Goal: Task Accomplishment & Management: Complete application form

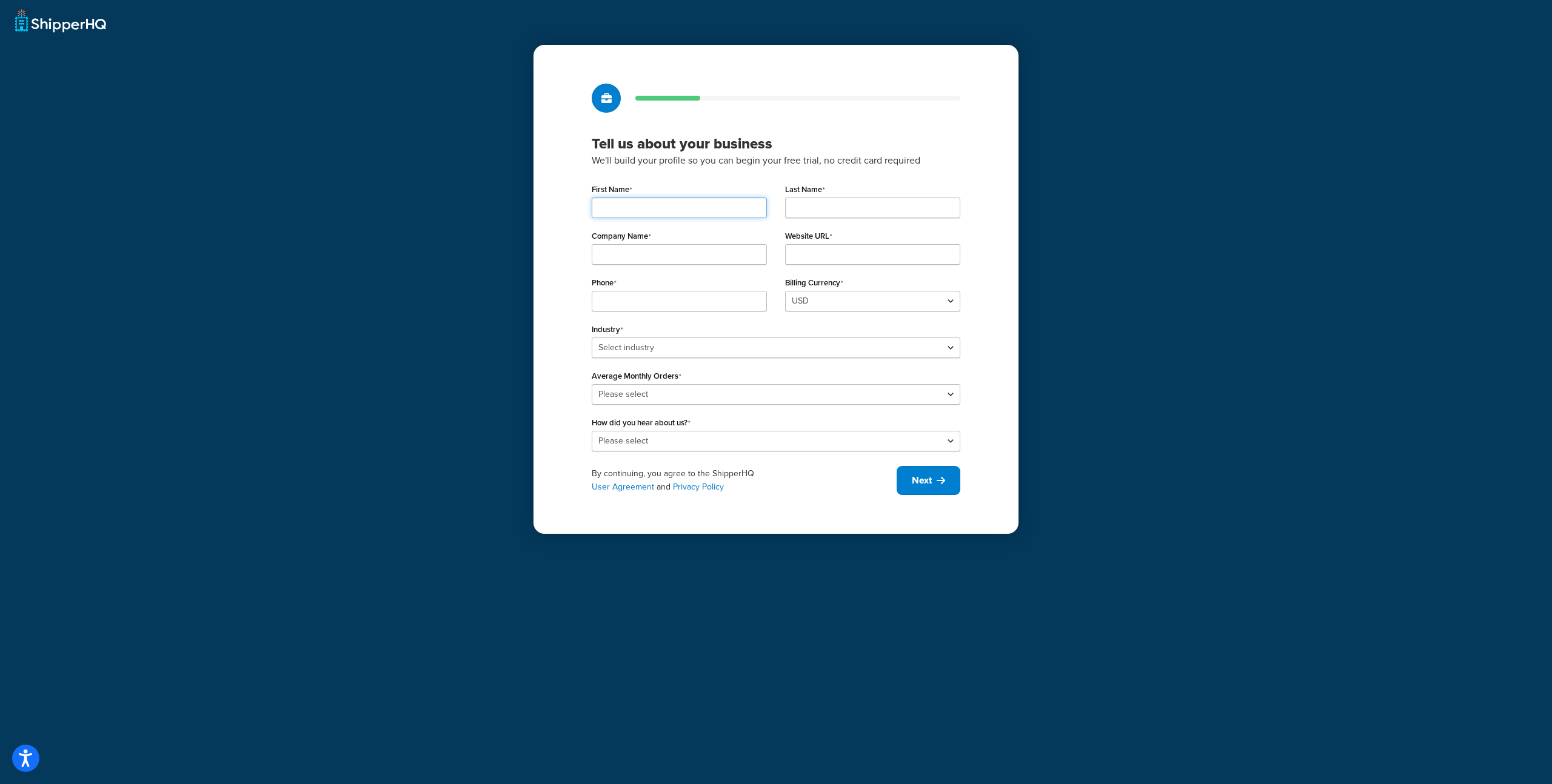
click at [682, 202] on input "First Name" at bounding box center [679, 208] width 175 height 20
type input "Nick"
type input "Gollust"
type input "Marina Technology"
type input "[DOMAIN_NAME]"
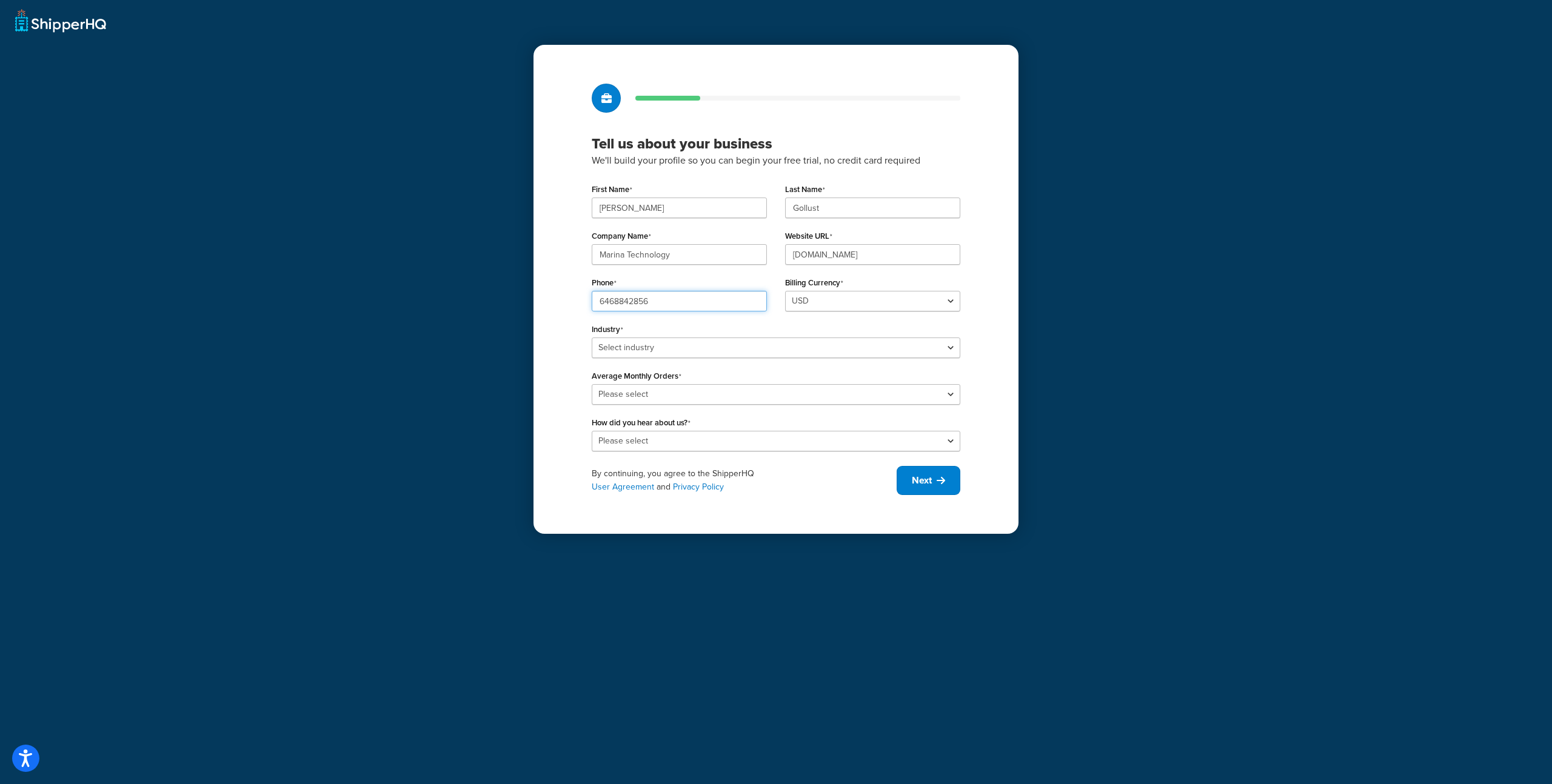
type input "6468842856"
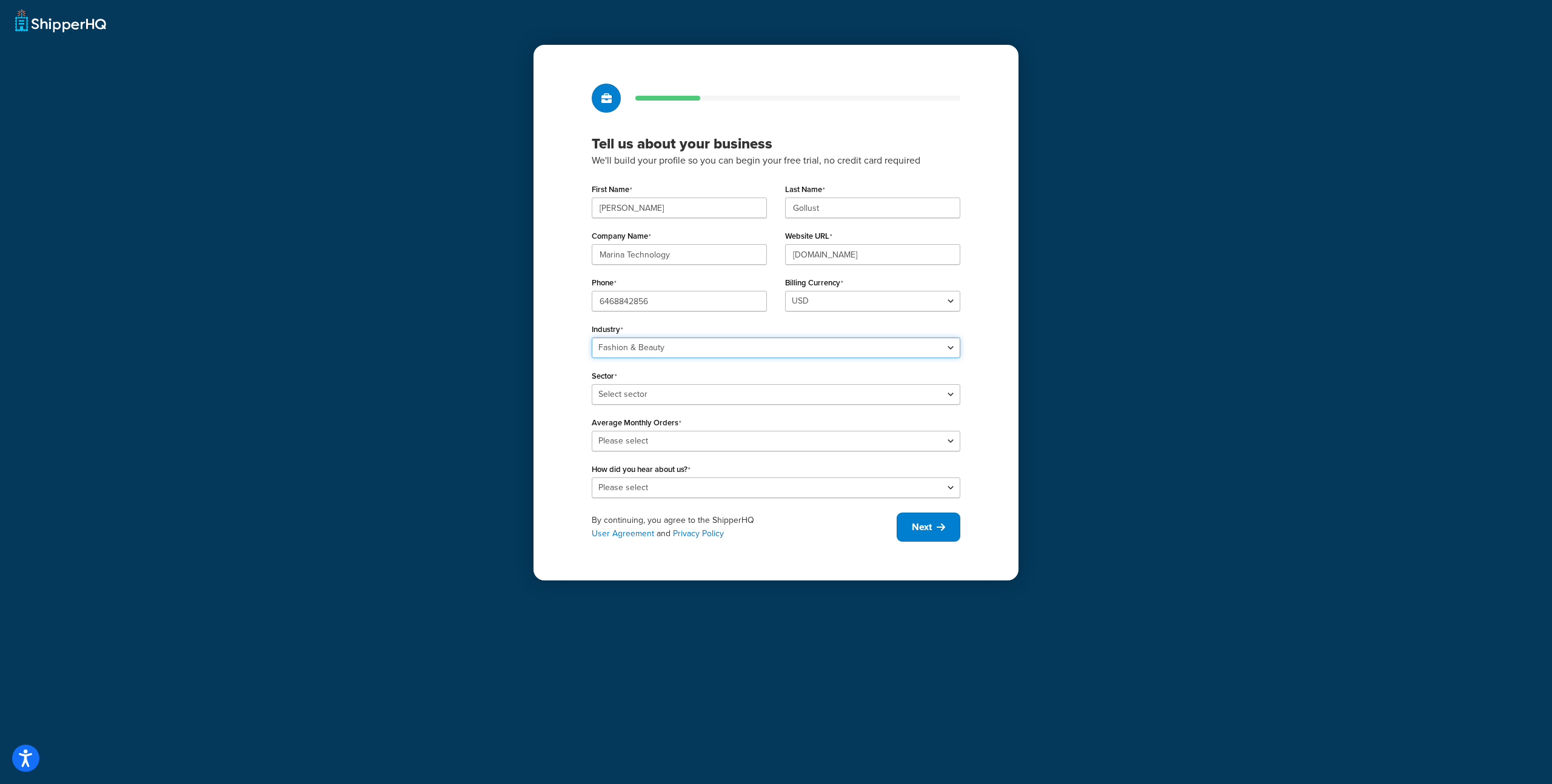
click at [706, 351] on select "Select industry Automotive Adult Agriculture Alcohol, Tobacco & CBD Arts & Craf…" at bounding box center [776, 348] width 369 height 20
click at [592, 338] on select "Select industry Automotive Adult Agriculture Alcohol, Tobacco & CBD Arts & Craf…" at bounding box center [776, 348] width 369 height 20
click at [666, 398] on select "Select sector Baby Food Bakery Bulk Foods Catering Chocolate & Confections Coff…" at bounding box center [776, 395] width 369 height 20
click at [683, 347] on select "Select industry Automotive Adult Agriculture Alcohol, Tobacco & CBD Arts & Craf…" at bounding box center [776, 348] width 369 height 20
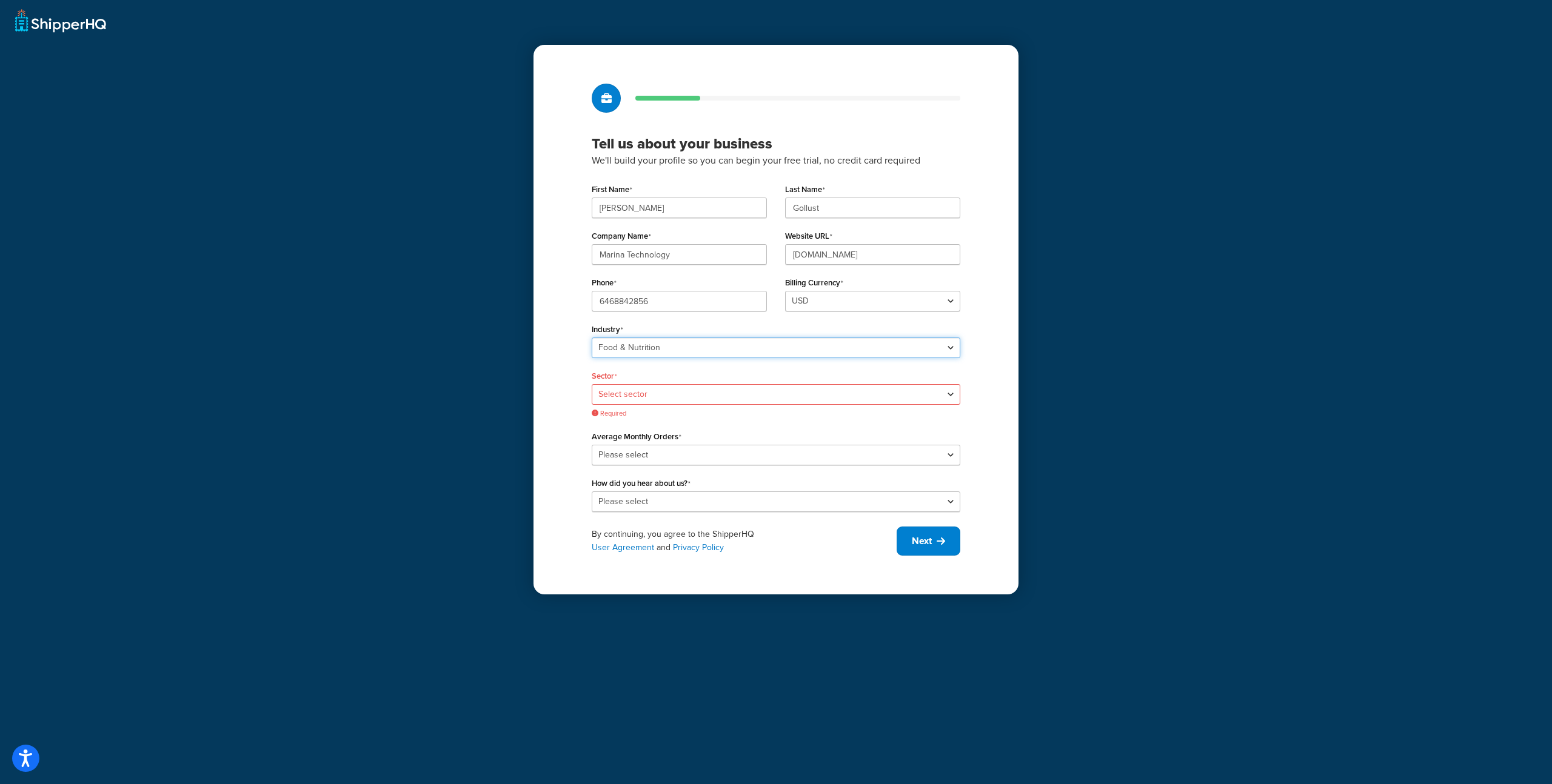
select select "24"
click at [592, 338] on select "Select industry Automotive Adult Agriculture Alcohol, Tobacco & CBD Arts & Craf…" at bounding box center [776, 348] width 369 height 20
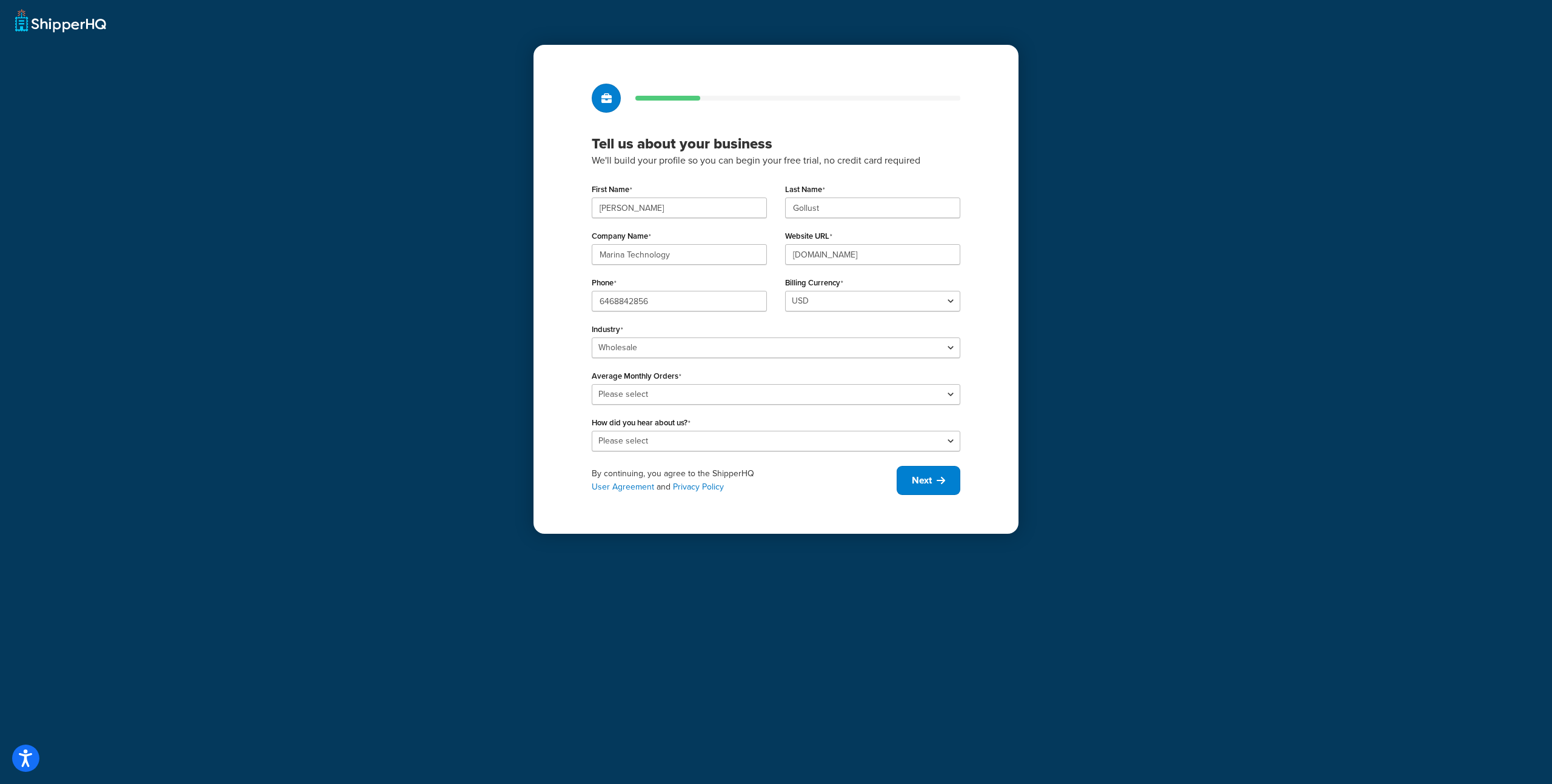
click at [684, 406] on div "First Name Nick Last Name Gollust Company Name Marina Technology Website URL ww…" at bounding box center [776, 316] width 369 height 271
click at [685, 401] on select "Please select 0-500 501-1,000 1,001-10,000 10,001-20,000 Over 20,000" at bounding box center [776, 395] width 369 height 20
select select "2"
click at [592, 385] on select "Please select 0-500 501-1,000 1,001-10,000 10,001-20,000 Over 20,000" at bounding box center [776, 395] width 369 height 20
click at [687, 442] on select "Please select Online Search App Store or Marketplace Listing Referred by Agency…" at bounding box center [776, 441] width 369 height 20
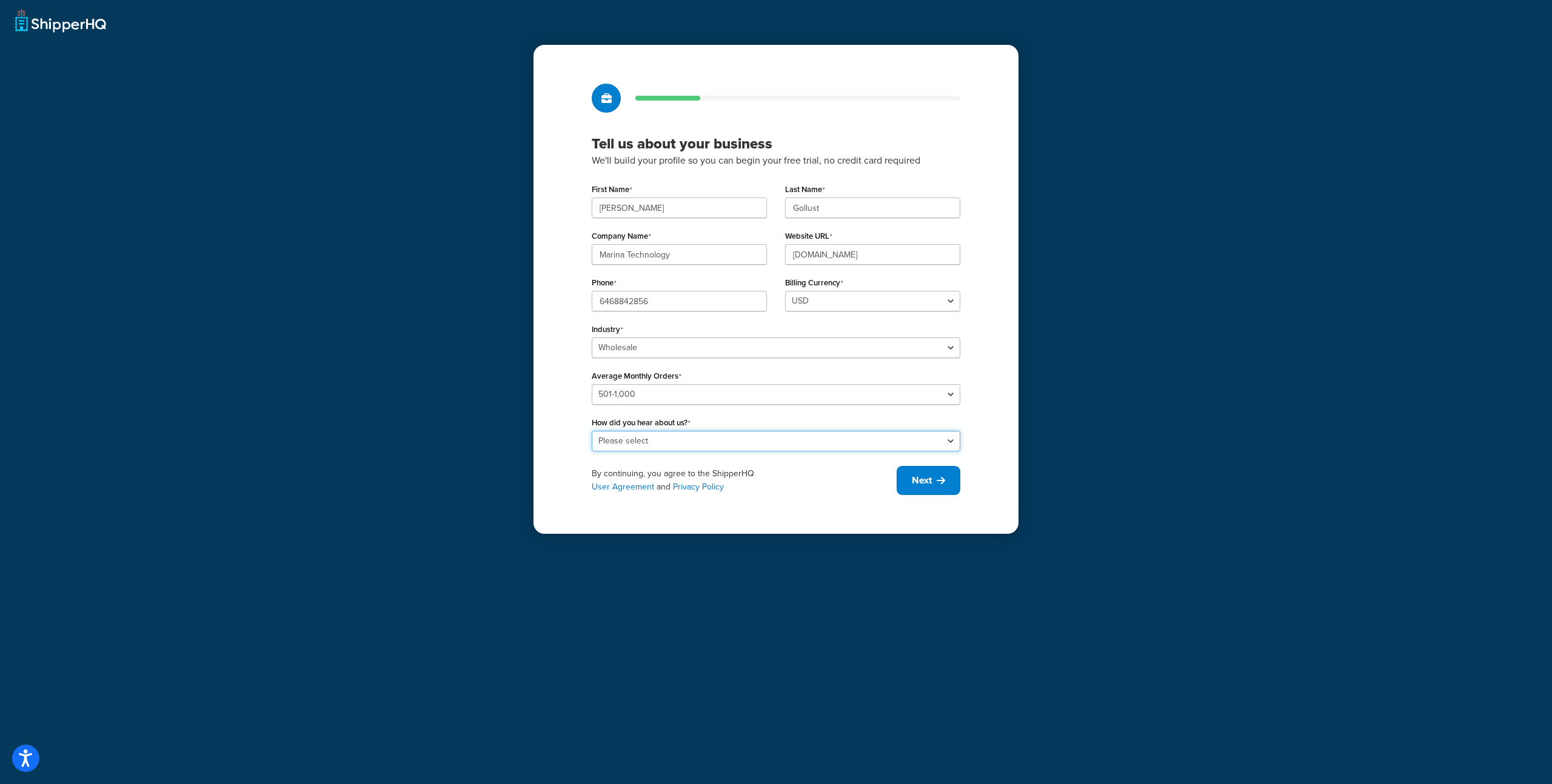
select select "2"
click at [592, 431] on select "Please select Online Search App Store or Marketplace Listing Referred by Agency…" at bounding box center [776, 441] width 369 height 20
click at [906, 484] on button "Next" at bounding box center [928, 481] width 64 height 29
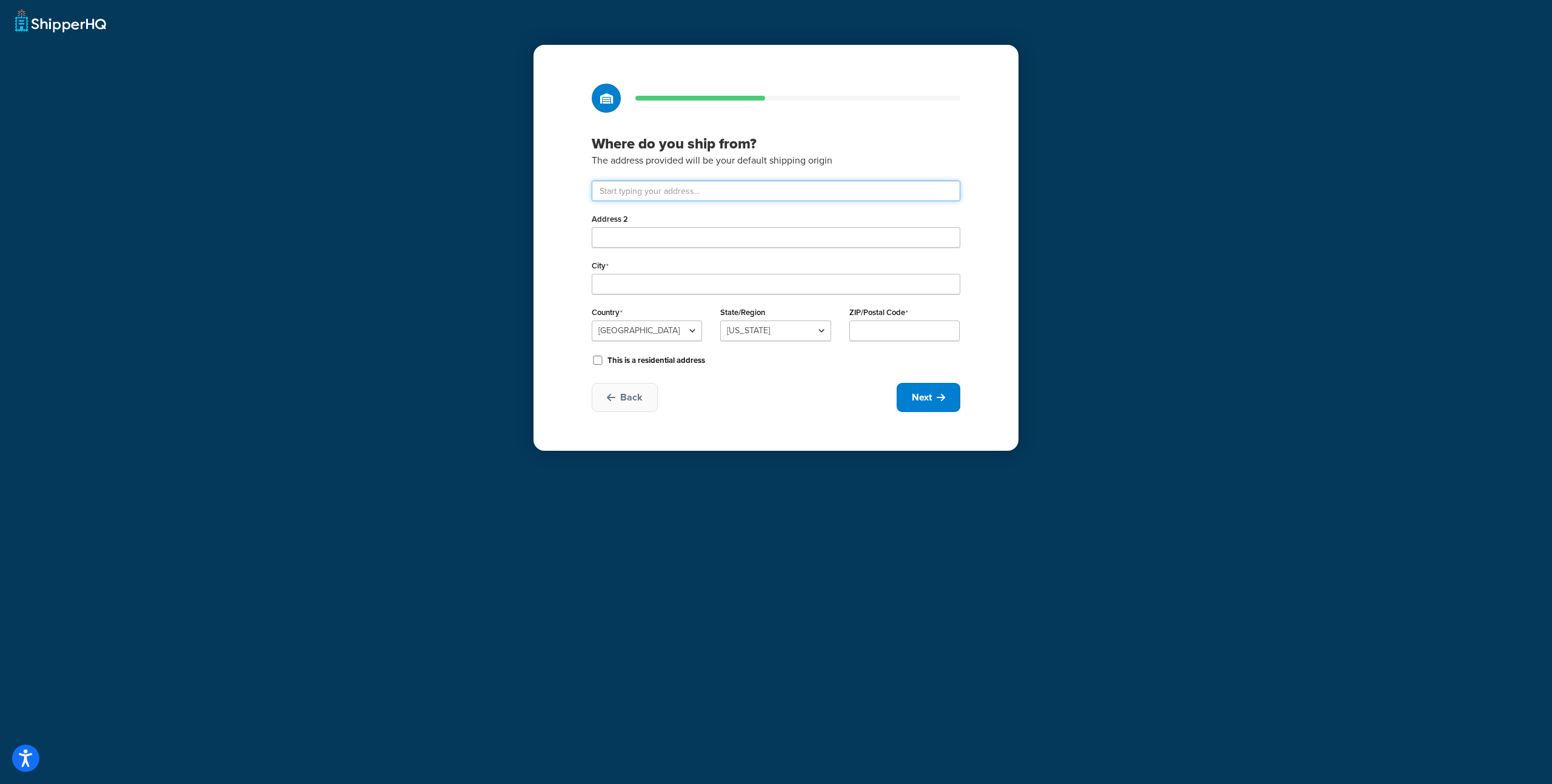
click at [654, 184] on input "text" at bounding box center [776, 190] width 369 height 20
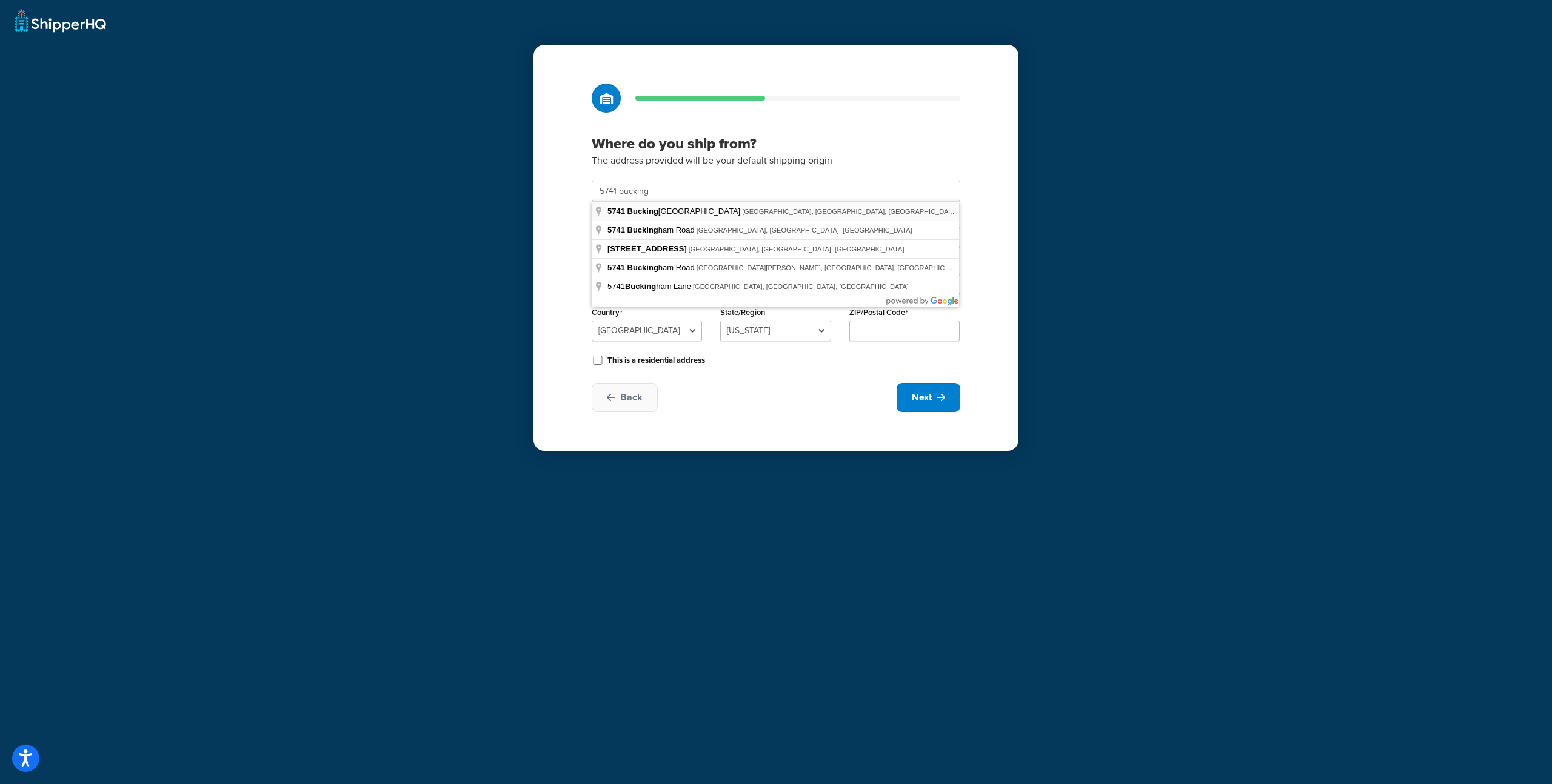
type input "5741 Buckingham Pkwy"
type input "Culver City"
select select "5"
type input "90230"
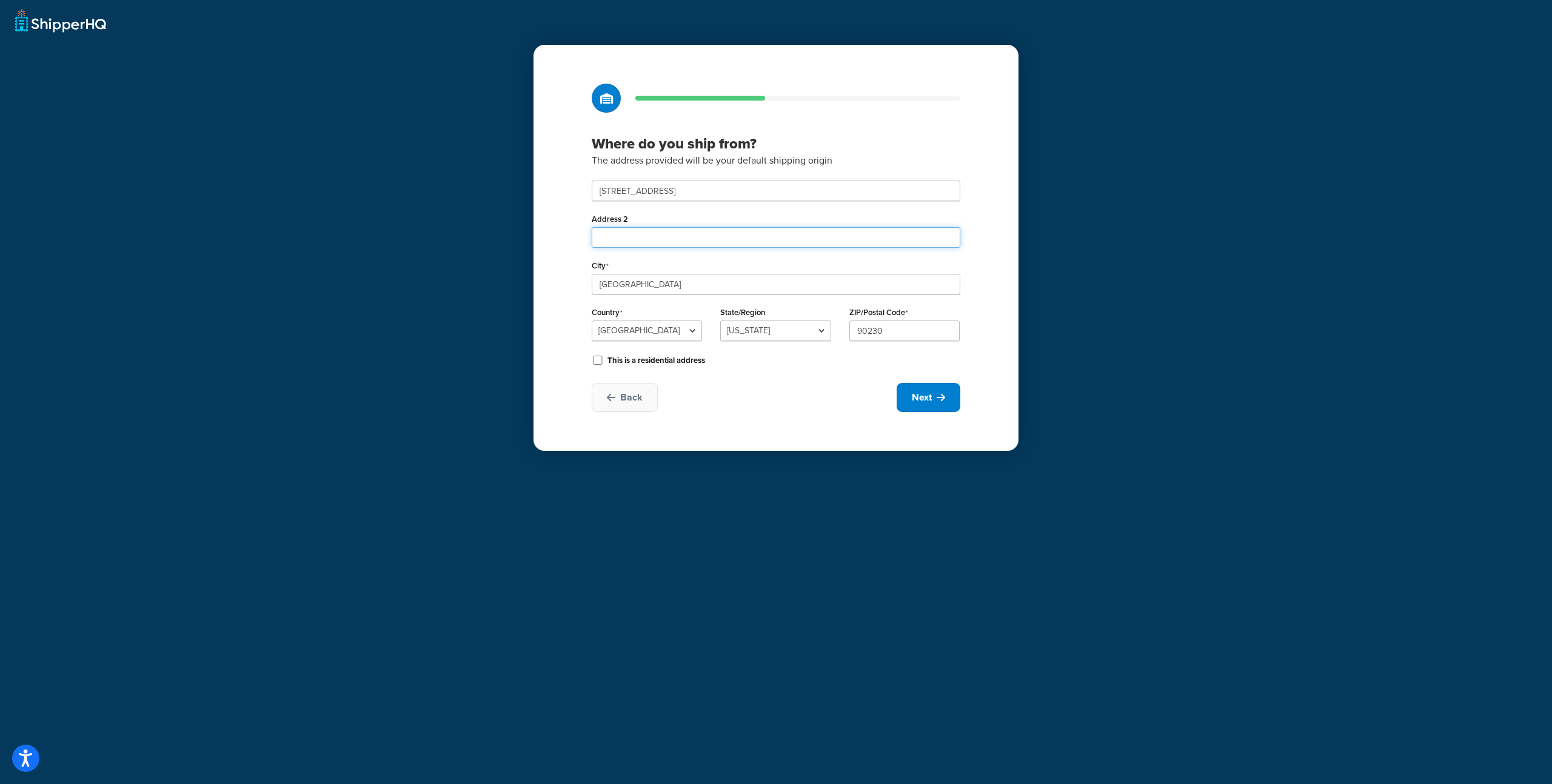
click at [644, 241] on input "Address 2" at bounding box center [776, 237] width 369 height 20
type input "STE C"
click at [941, 402] on icon at bounding box center [941, 398] width 8 height 10
select select "1"
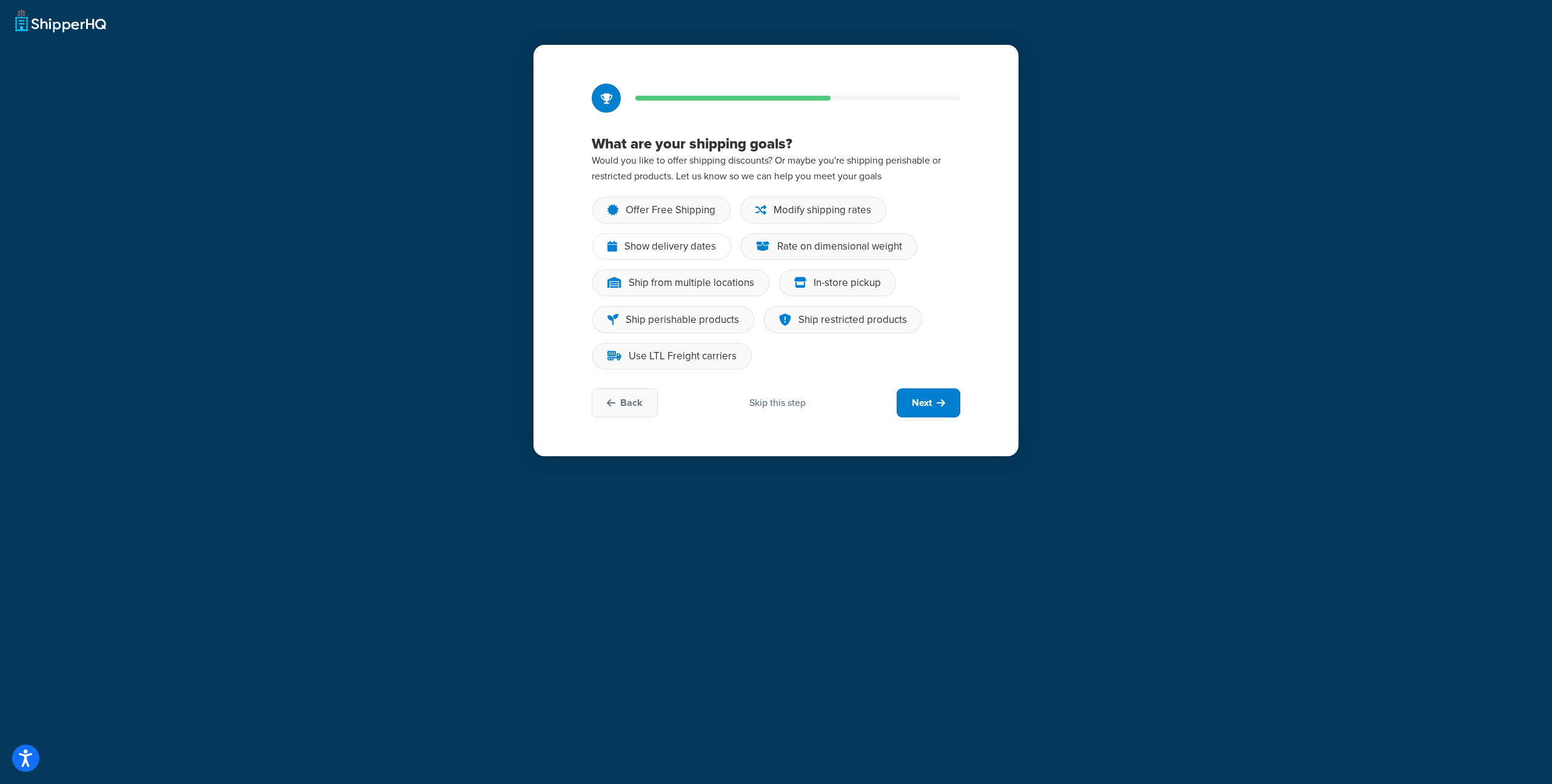
click at [674, 249] on div "Show delivery dates" at bounding box center [670, 247] width 91 height 12
click at [0, 0] on input "Show delivery dates" at bounding box center [0, 0] width 0 height 0
click at [678, 282] on div "Ship from multiple locations" at bounding box center [691, 282] width 125 height 12
click at [0, 0] on input "Ship from multiple locations" at bounding box center [0, 0] width 0 height 0
click at [679, 363] on div "Use LTL Freight carriers" at bounding box center [682, 356] width 108 height 12
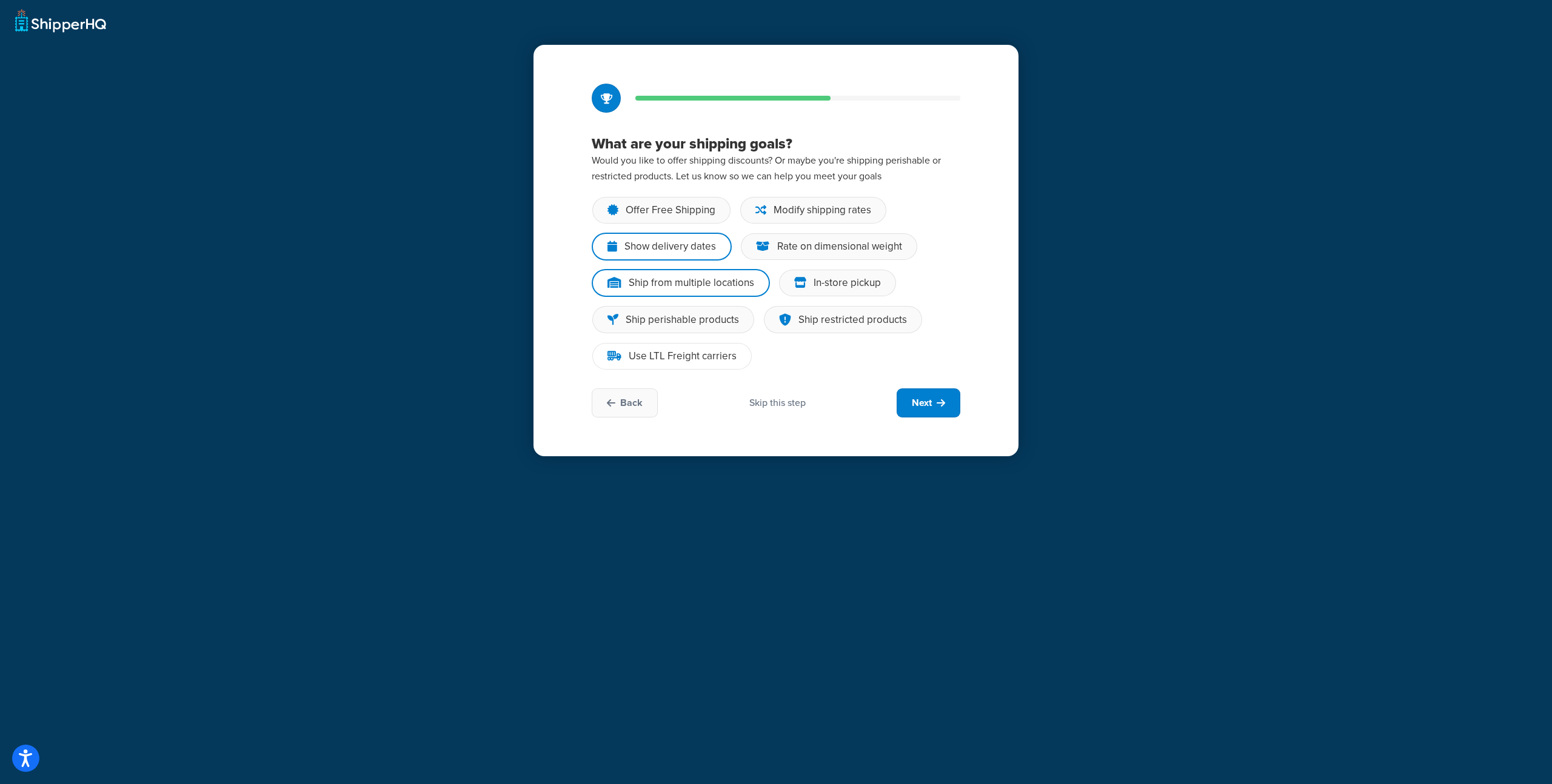
click at [0, 0] on input "Use LTL Freight carriers" at bounding box center [0, 0] width 0 height 0
drag, startPoint x: 818, startPoint y: 283, endPoint x: 816, endPoint y: 256, distance: 27.1
click at [818, 283] on div "In-store pickup" at bounding box center [847, 282] width 67 height 12
click at [0, 0] on input "In-store pickup" at bounding box center [0, 0] width 0 height 0
drag, startPoint x: 817, startPoint y: 249, endPoint x: 809, endPoint y: 237, distance: 14.4
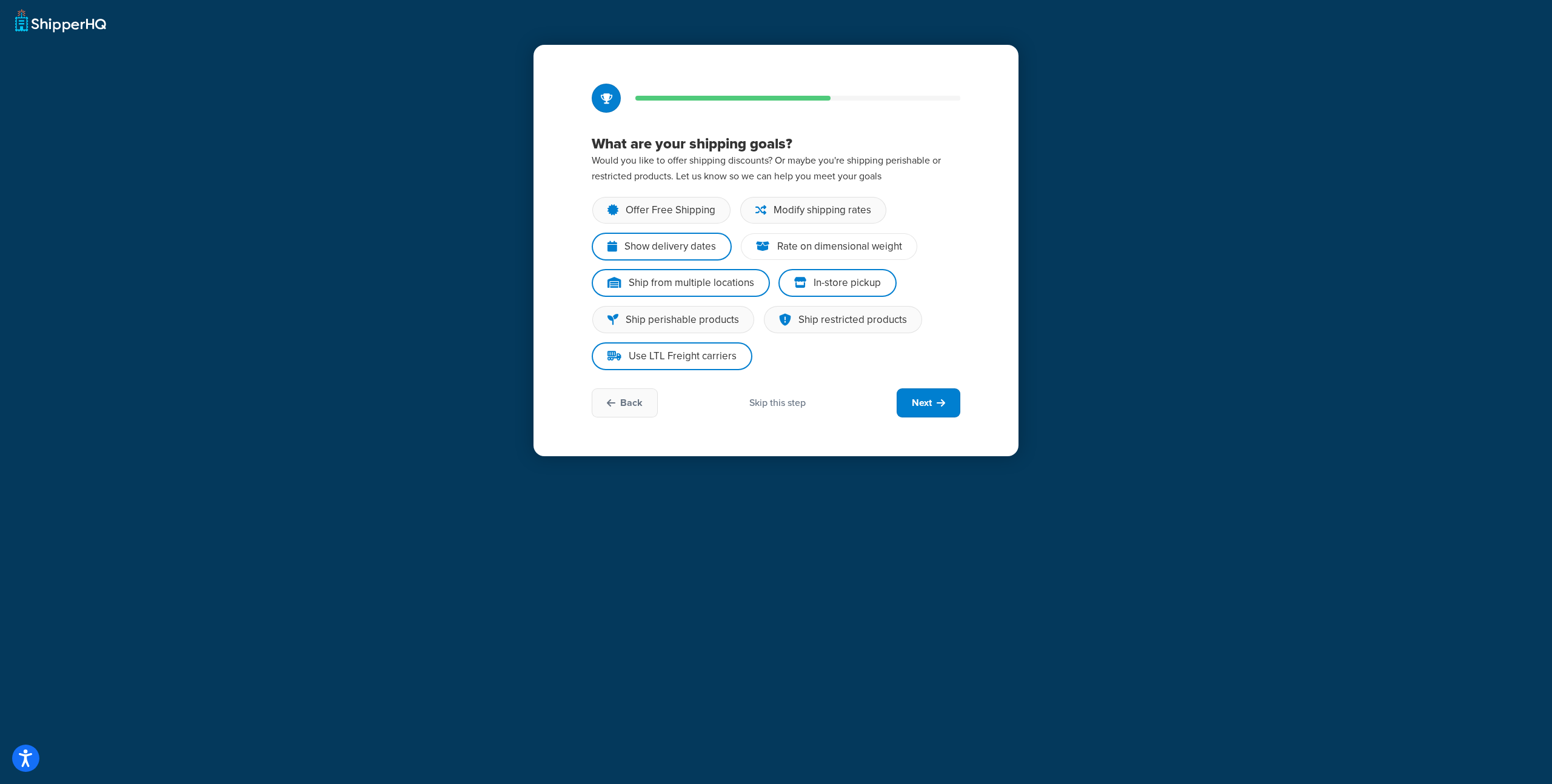
click at [817, 249] on div "Rate on dimensional weight" at bounding box center [840, 247] width 125 height 12
click at [0, 0] on input "Rate on dimensional weight" at bounding box center [0, 0] width 0 height 0
click at [788, 219] on div "Modify shipping rates" at bounding box center [813, 210] width 146 height 27
click at [0, 0] on input "Modify shipping rates" at bounding box center [0, 0] width 0 height 0
click at [661, 219] on div "Offer Free Shipping" at bounding box center [662, 210] width 138 height 27
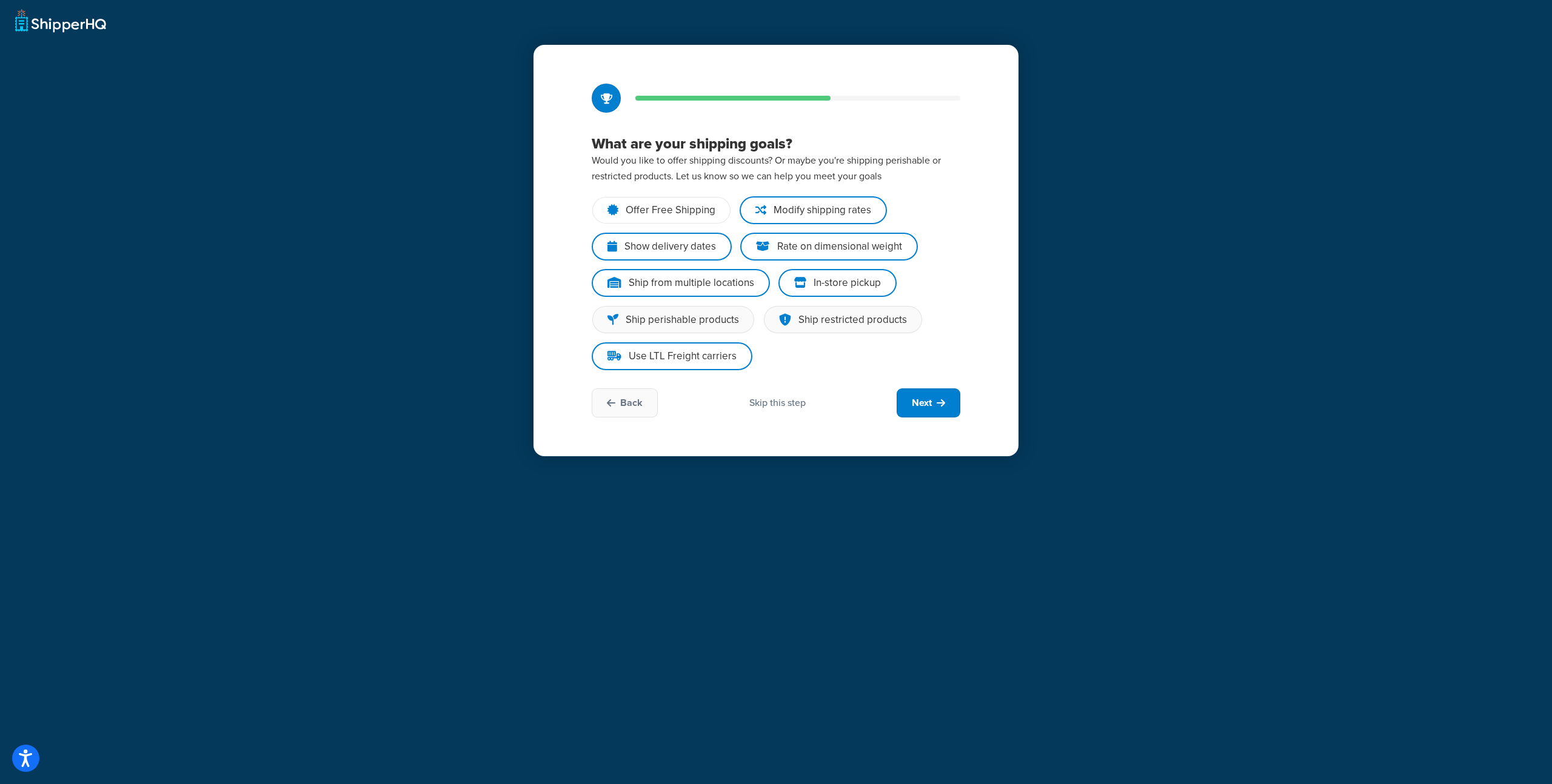
click at [0, 0] on input "Offer Free Shipping" at bounding box center [0, 0] width 0 height 0
click at [924, 403] on span "Next" at bounding box center [922, 403] width 20 height 13
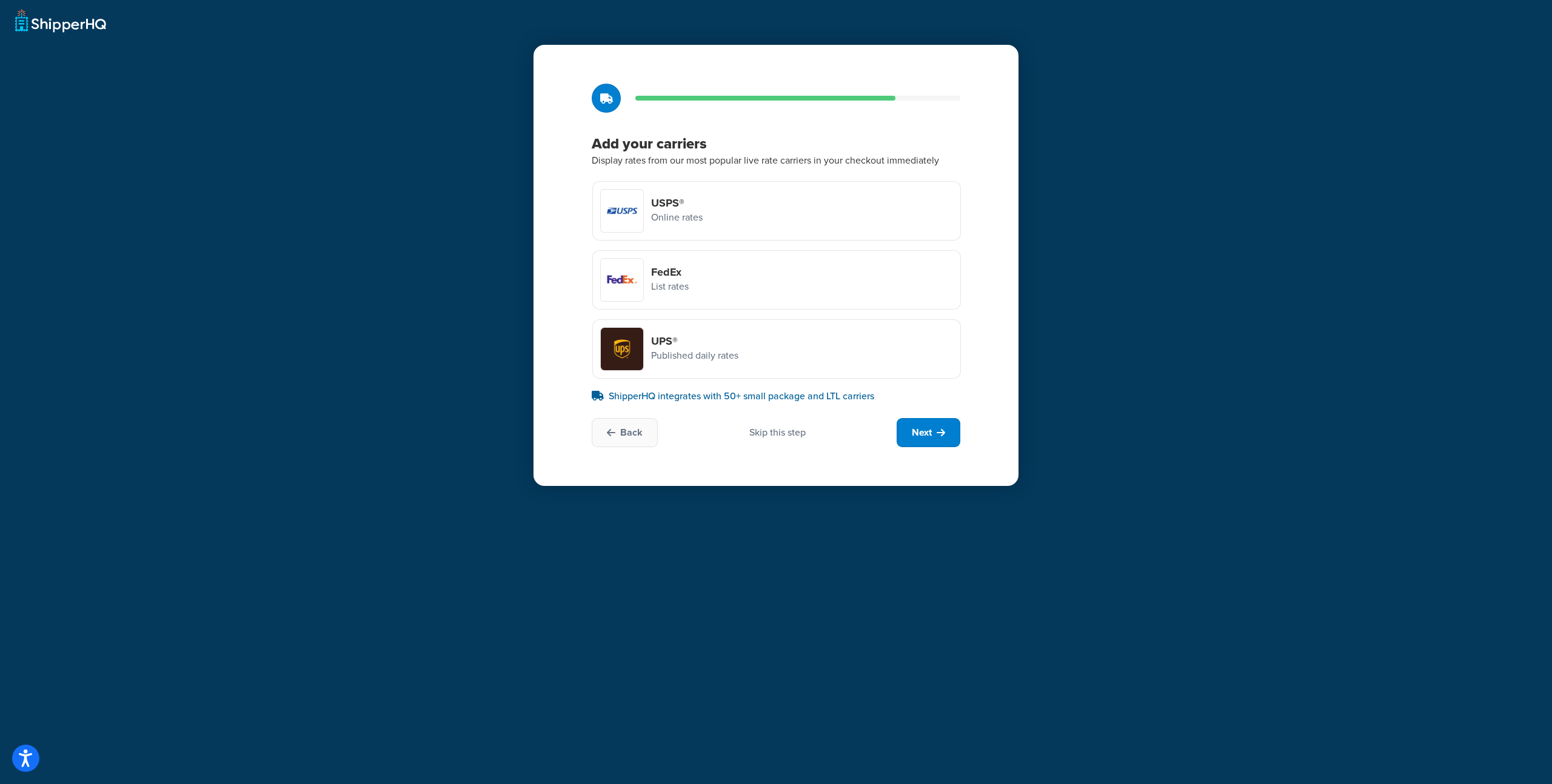
click at [773, 437] on div "Skip this step" at bounding box center [777, 432] width 56 height 13
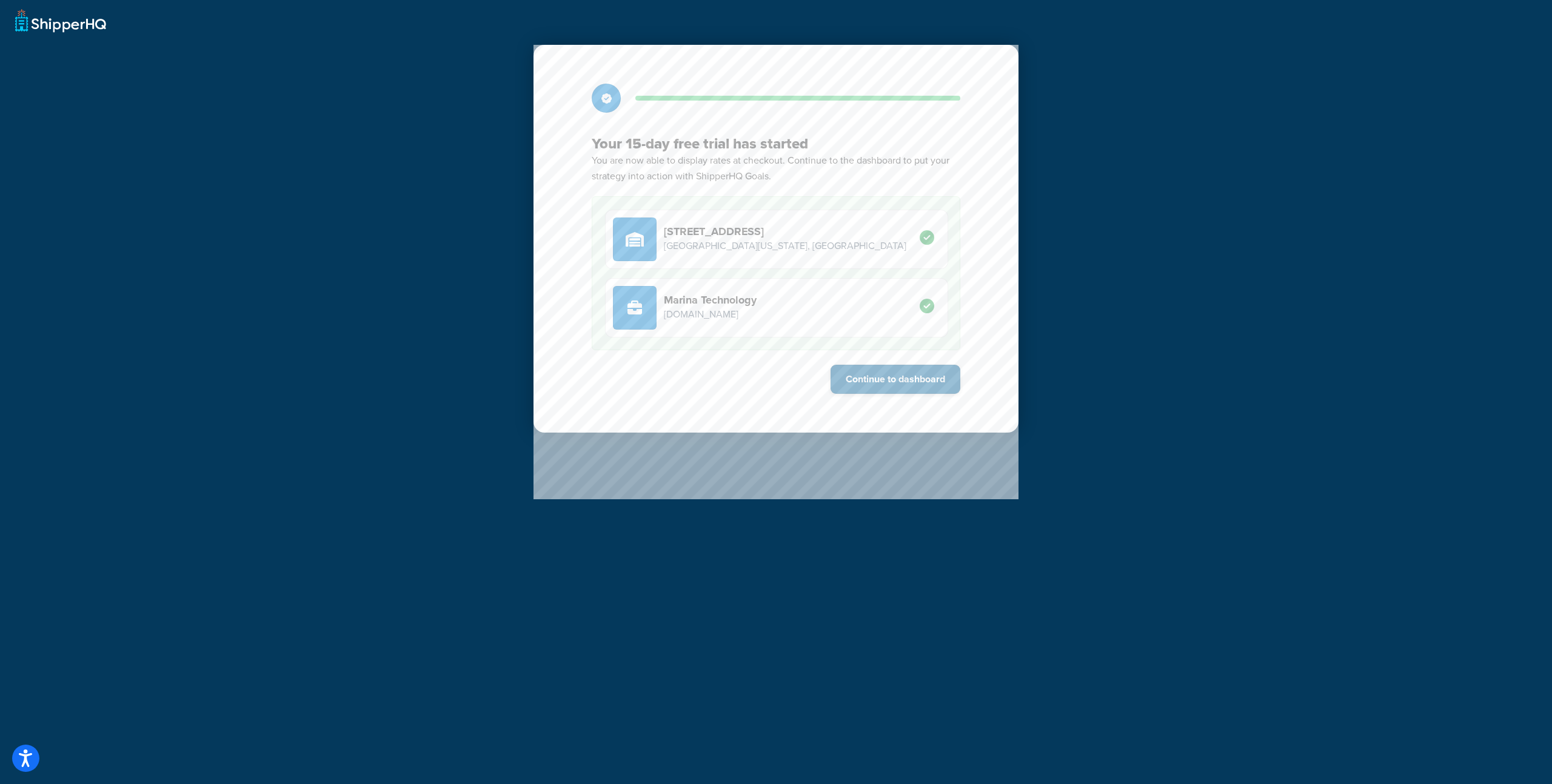
click at [874, 382] on button "Continue to dashboard" at bounding box center [896, 380] width 130 height 29
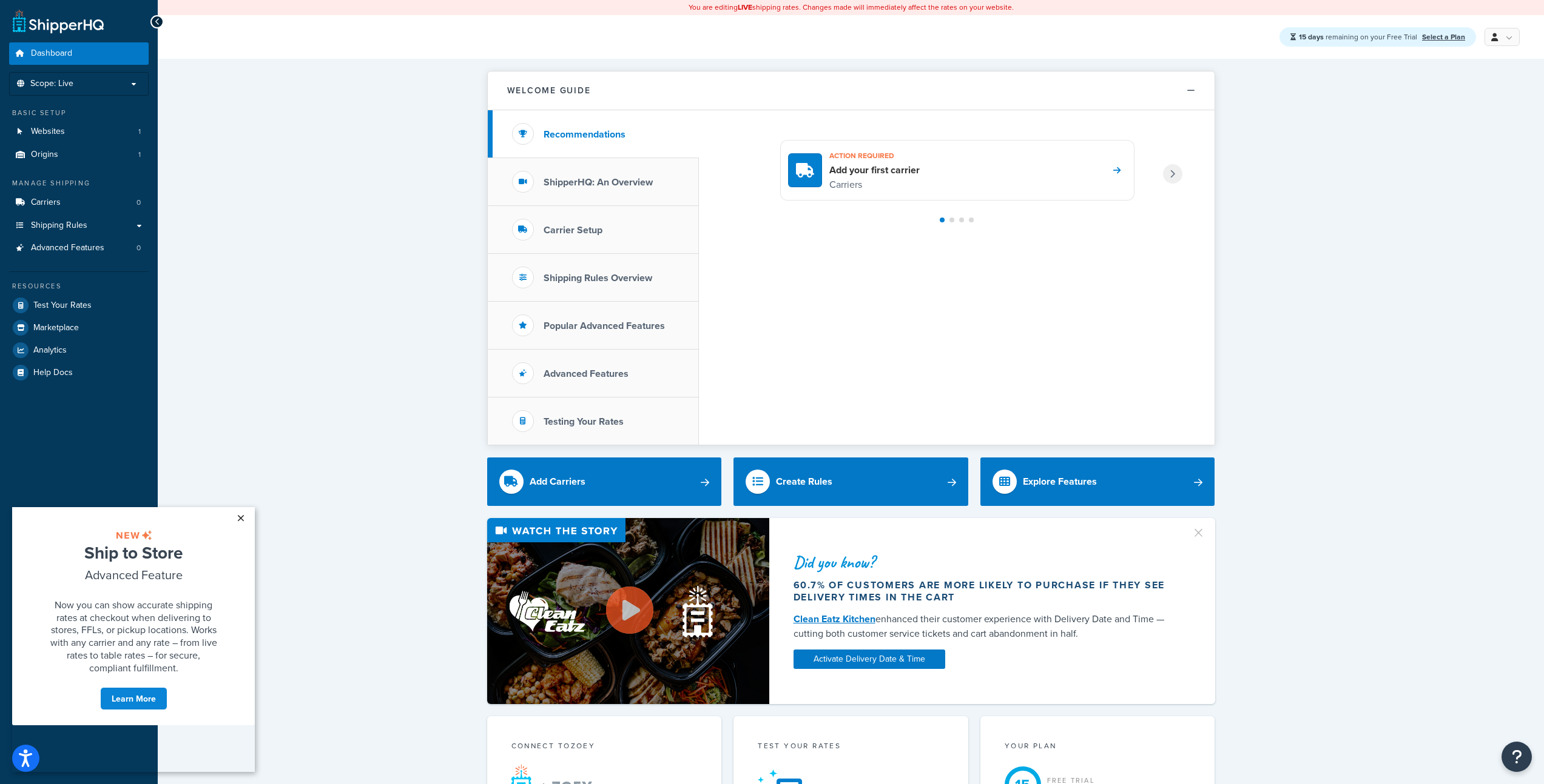
click at [241, 520] on link "×" at bounding box center [240, 518] width 21 height 22
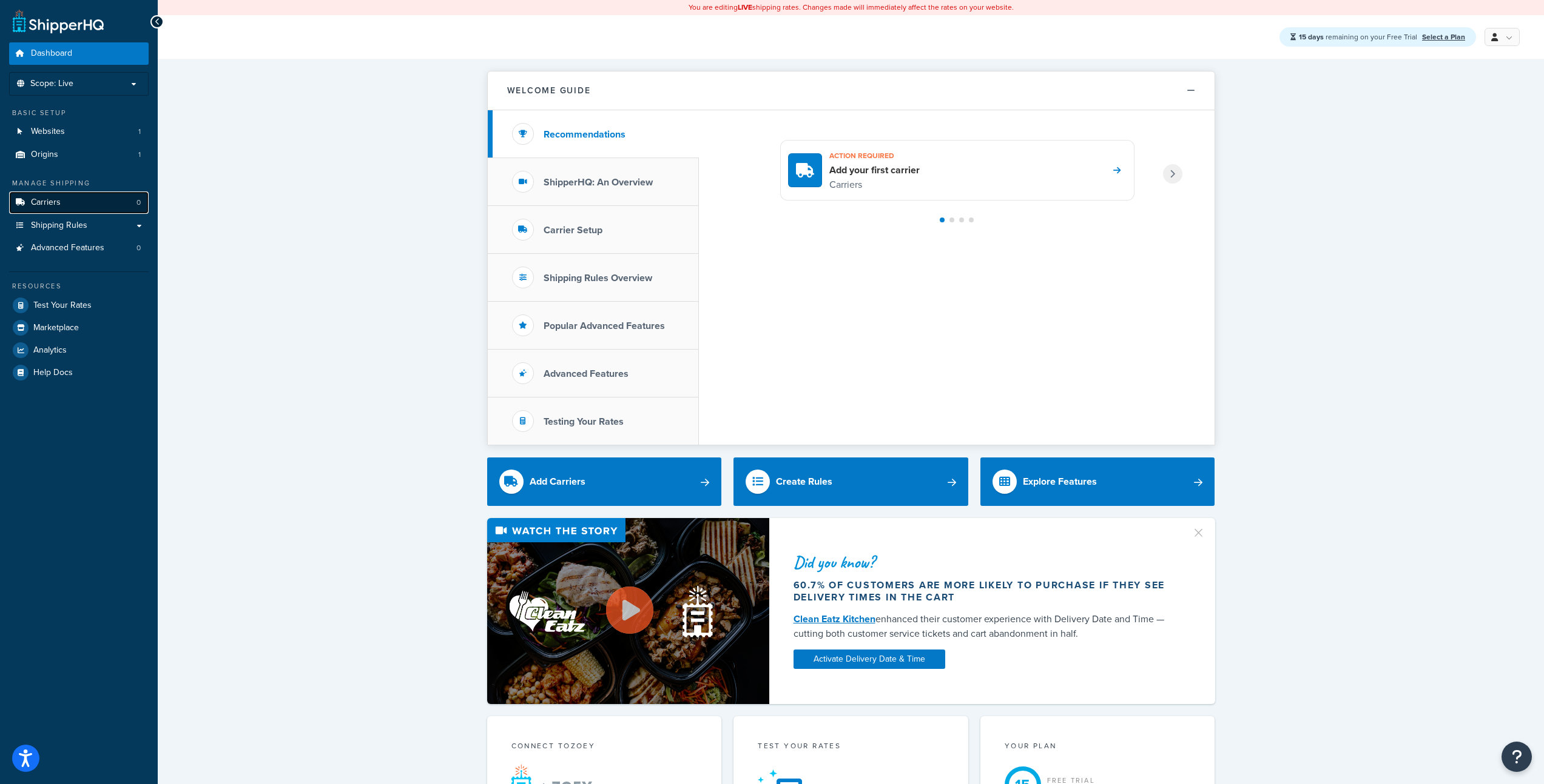
click at [78, 203] on link "Carriers 0" at bounding box center [79, 202] width 140 height 22
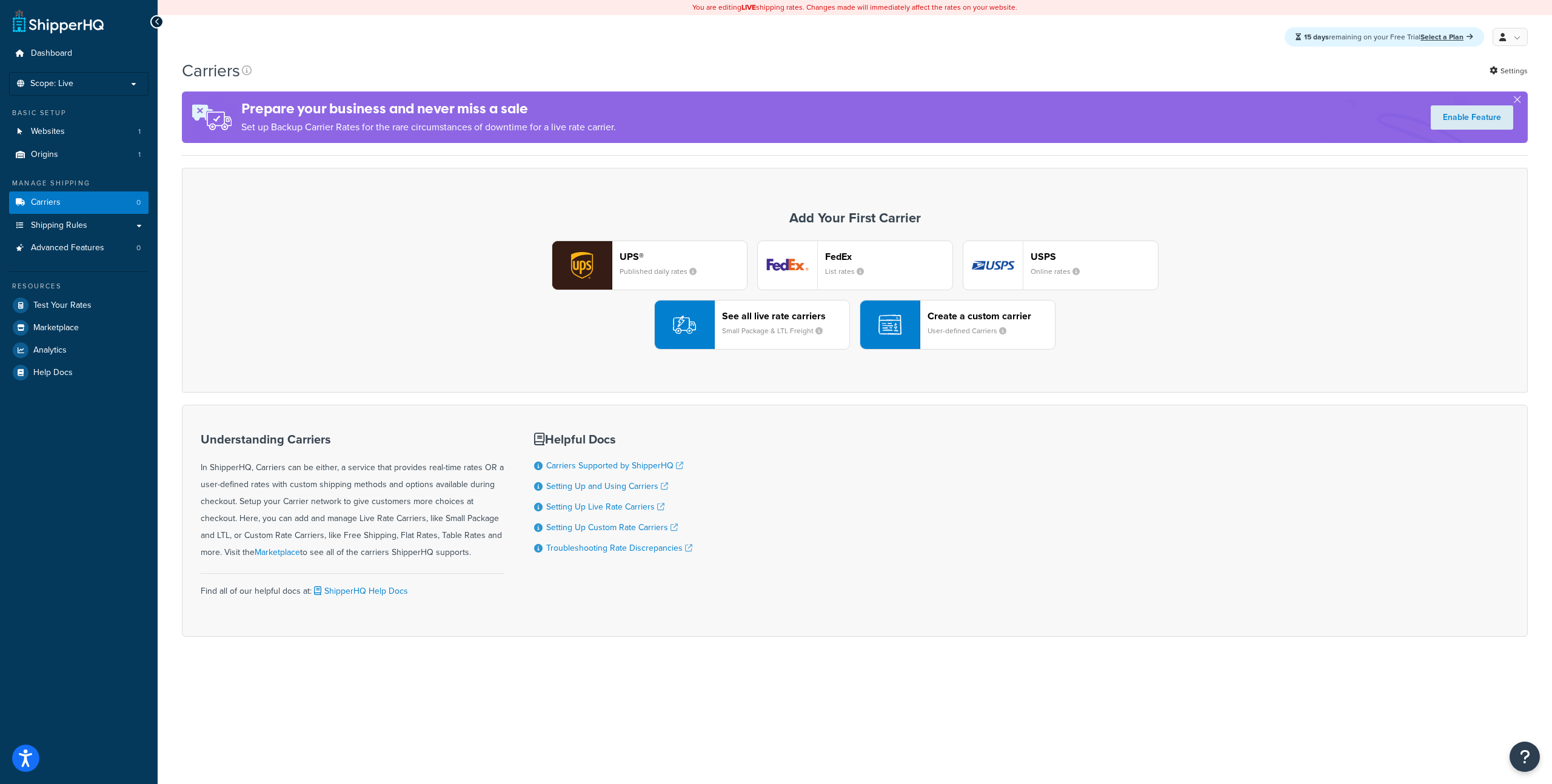
click at [958, 327] on small "User-defined Carriers" at bounding box center [972, 331] width 88 height 11
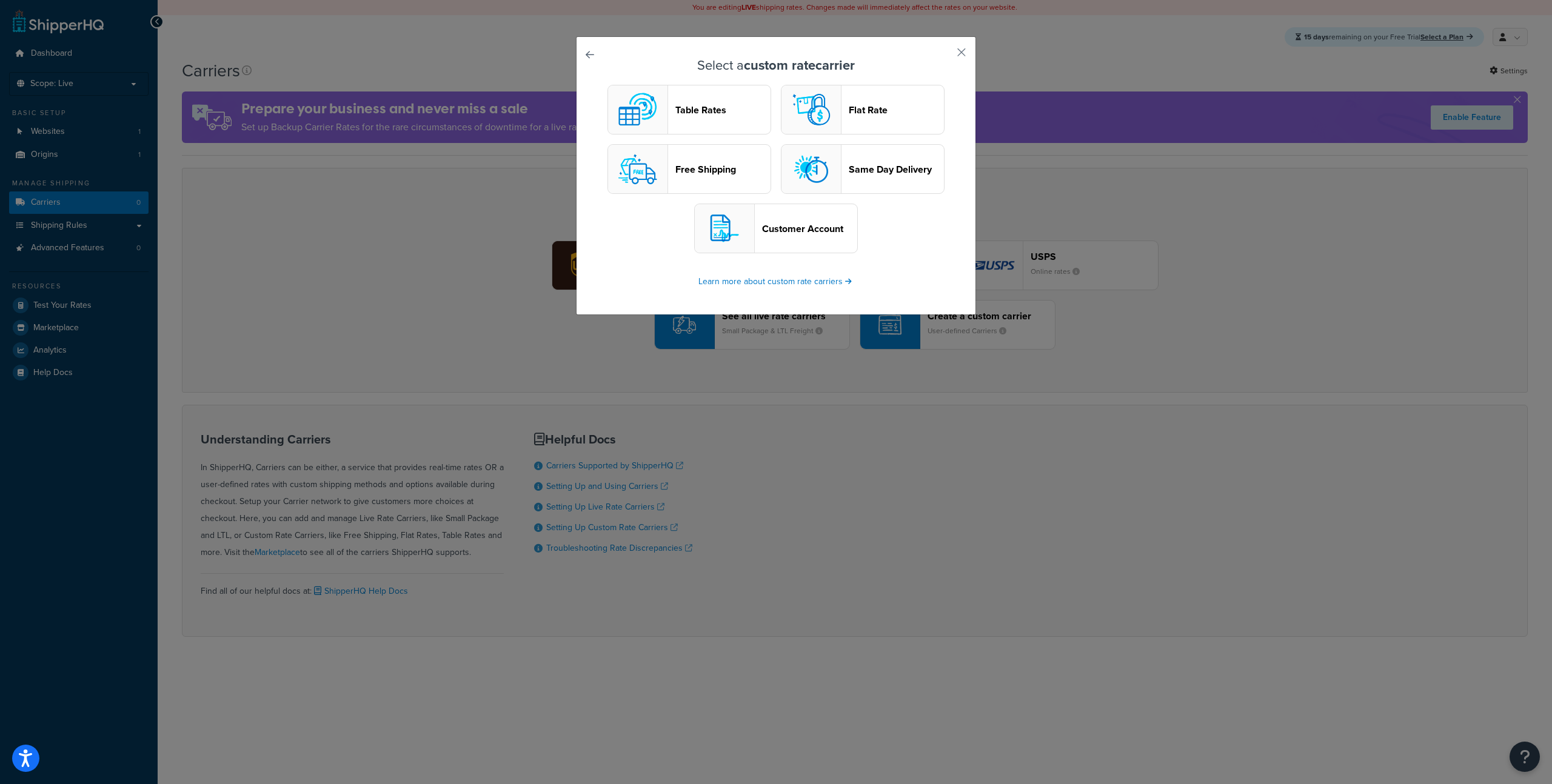
click at [831, 235] on header "Customer Account" at bounding box center [809, 228] width 95 height 12
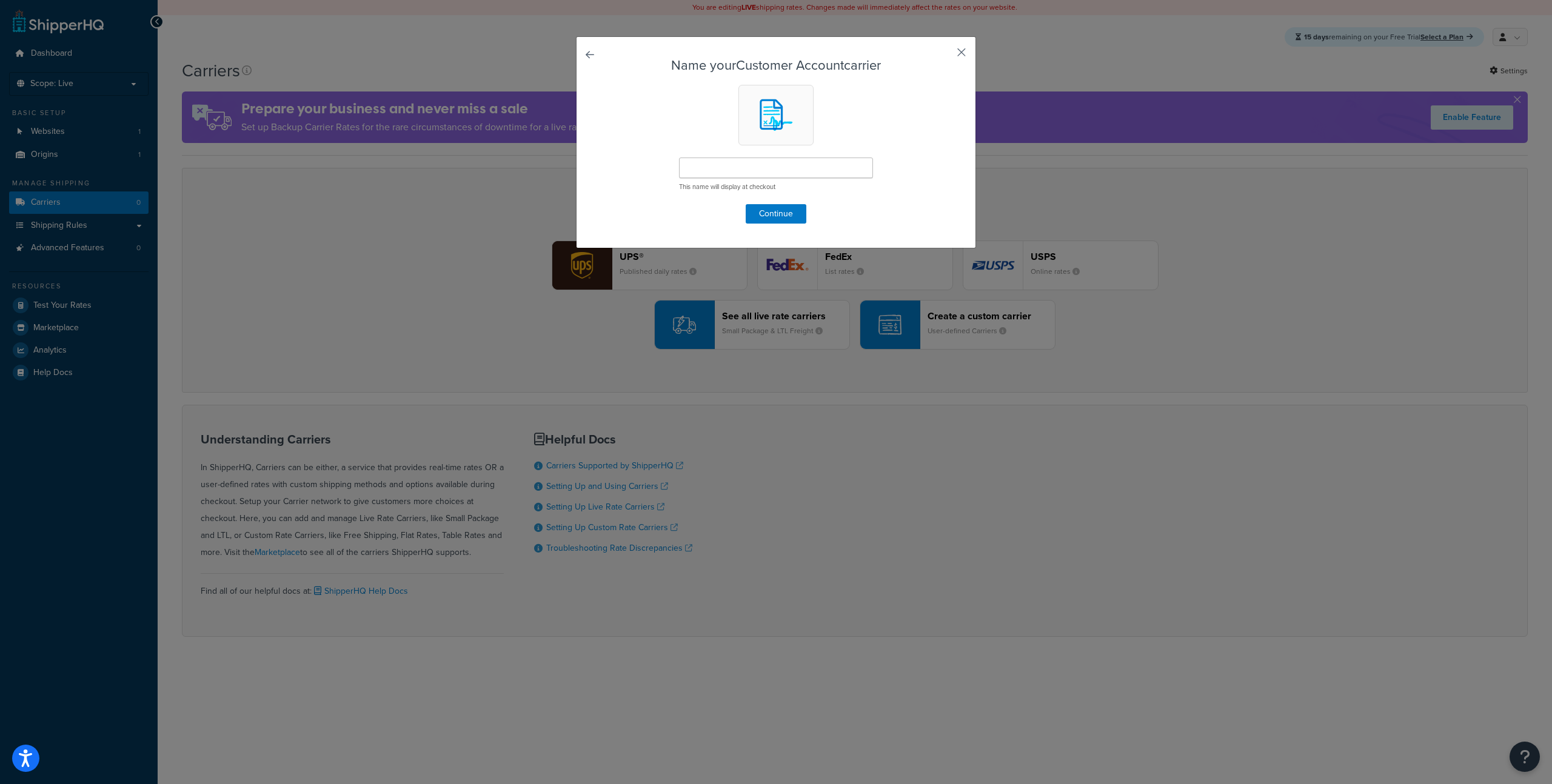
click at [945, 55] on button "button" at bounding box center [944, 56] width 3 height 3
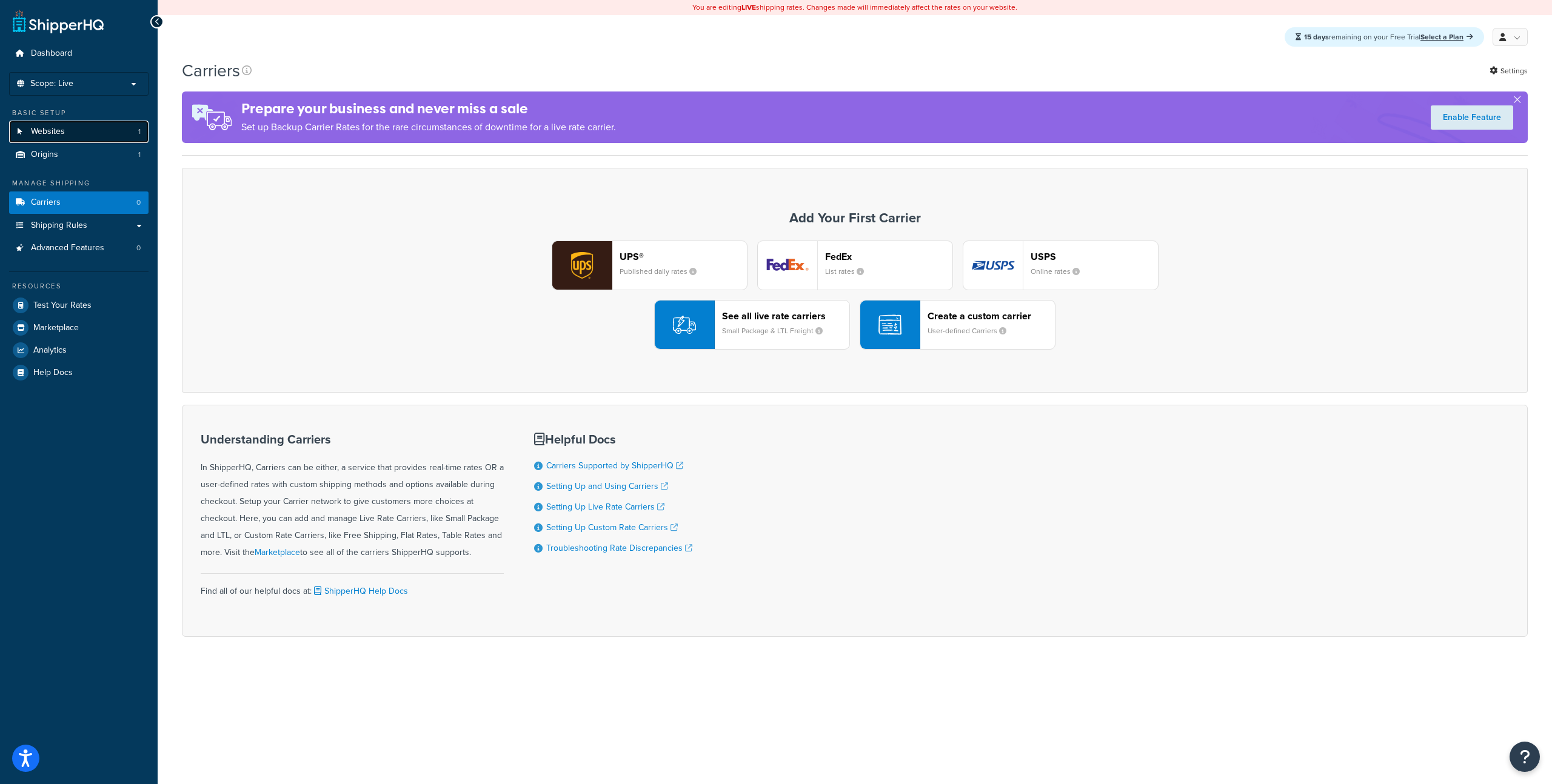
click at [41, 134] on span "Websites" at bounding box center [48, 132] width 34 height 10
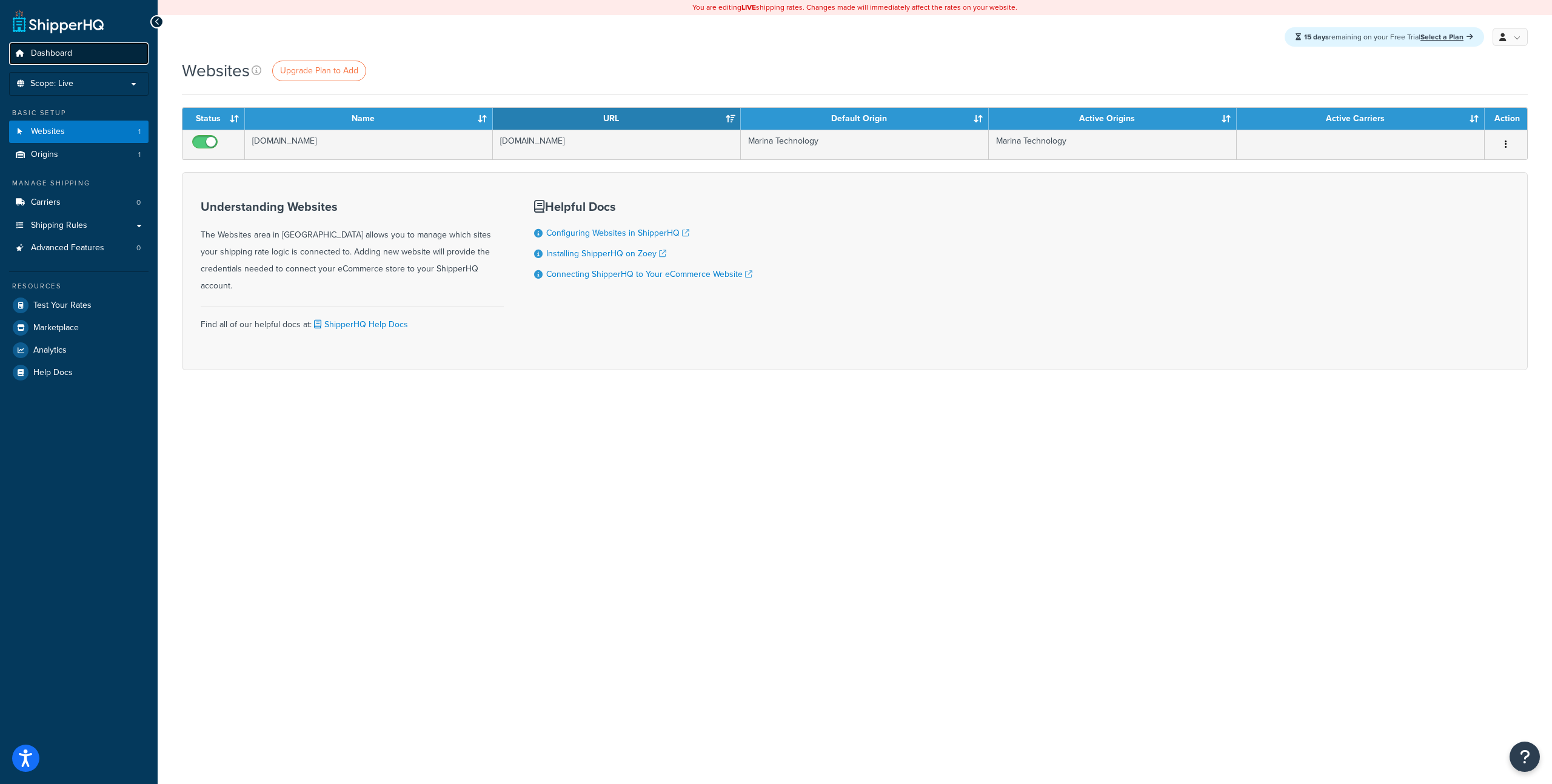
click at [52, 58] on span "Dashboard" at bounding box center [52, 53] width 41 height 10
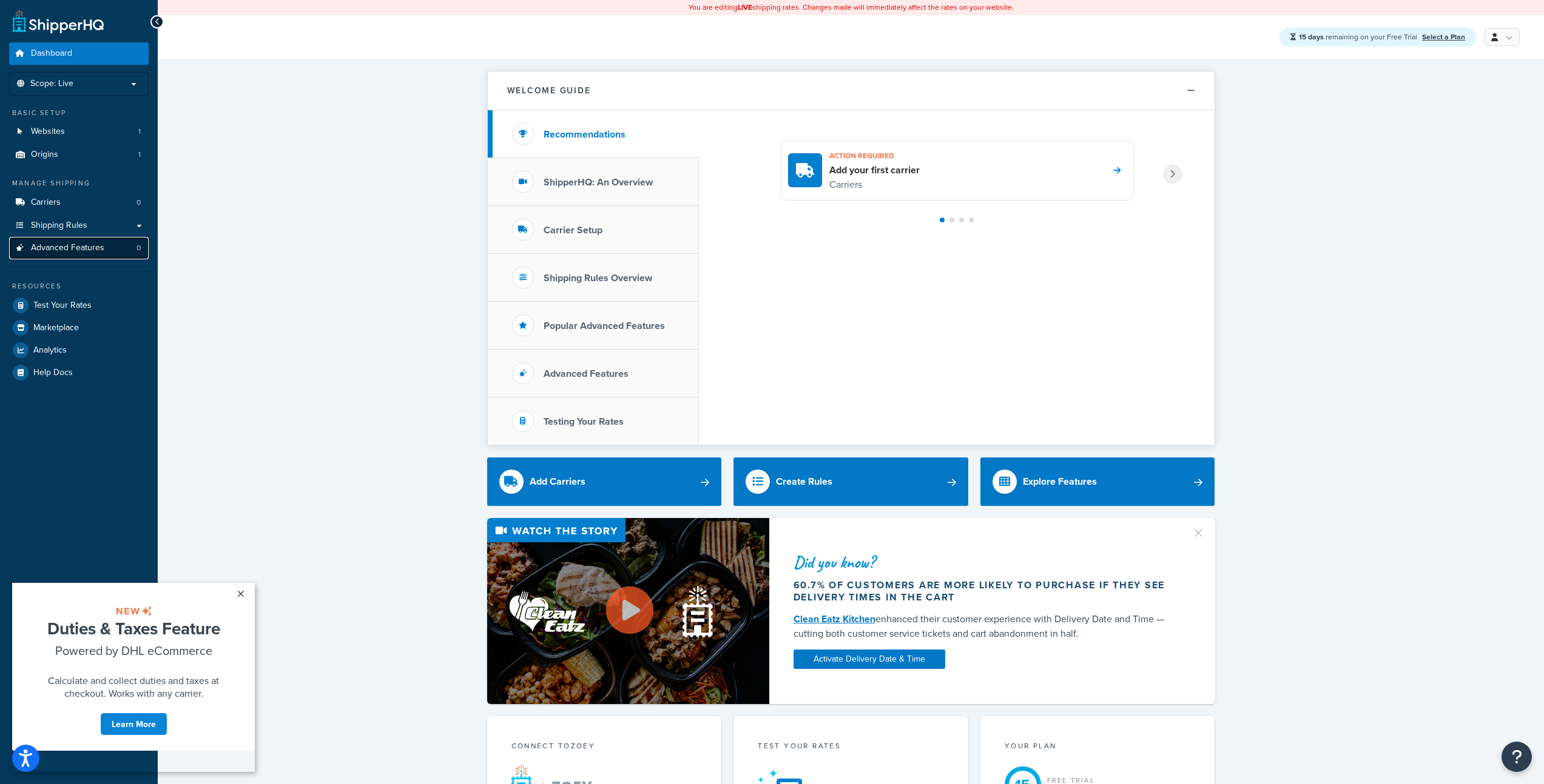
click at [73, 251] on span "Advanced Features" at bounding box center [68, 248] width 74 height 10
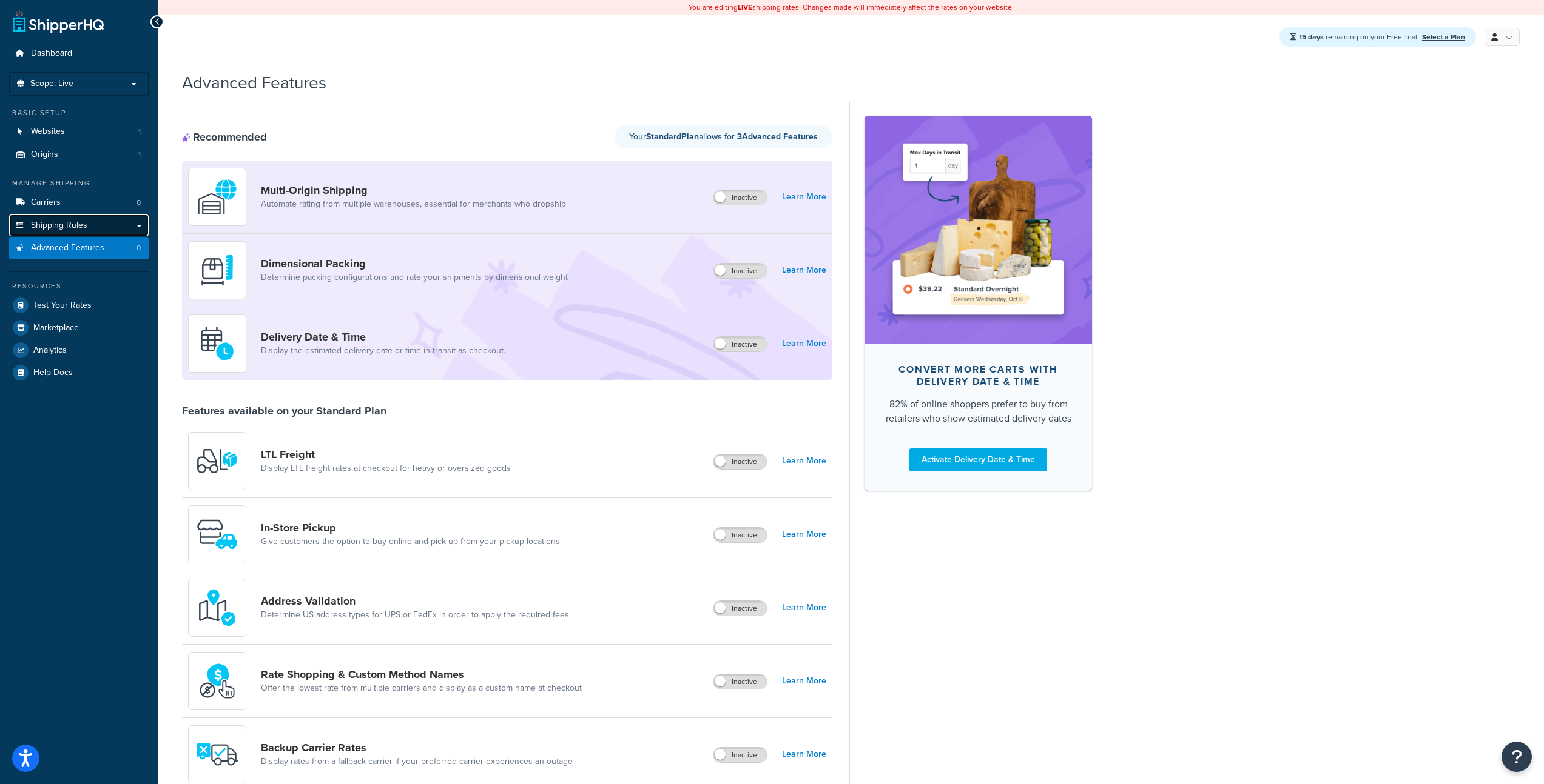
click at [85, 228] on span "Shipping Rules" at bounding box center [59, 225] width 56 height 10
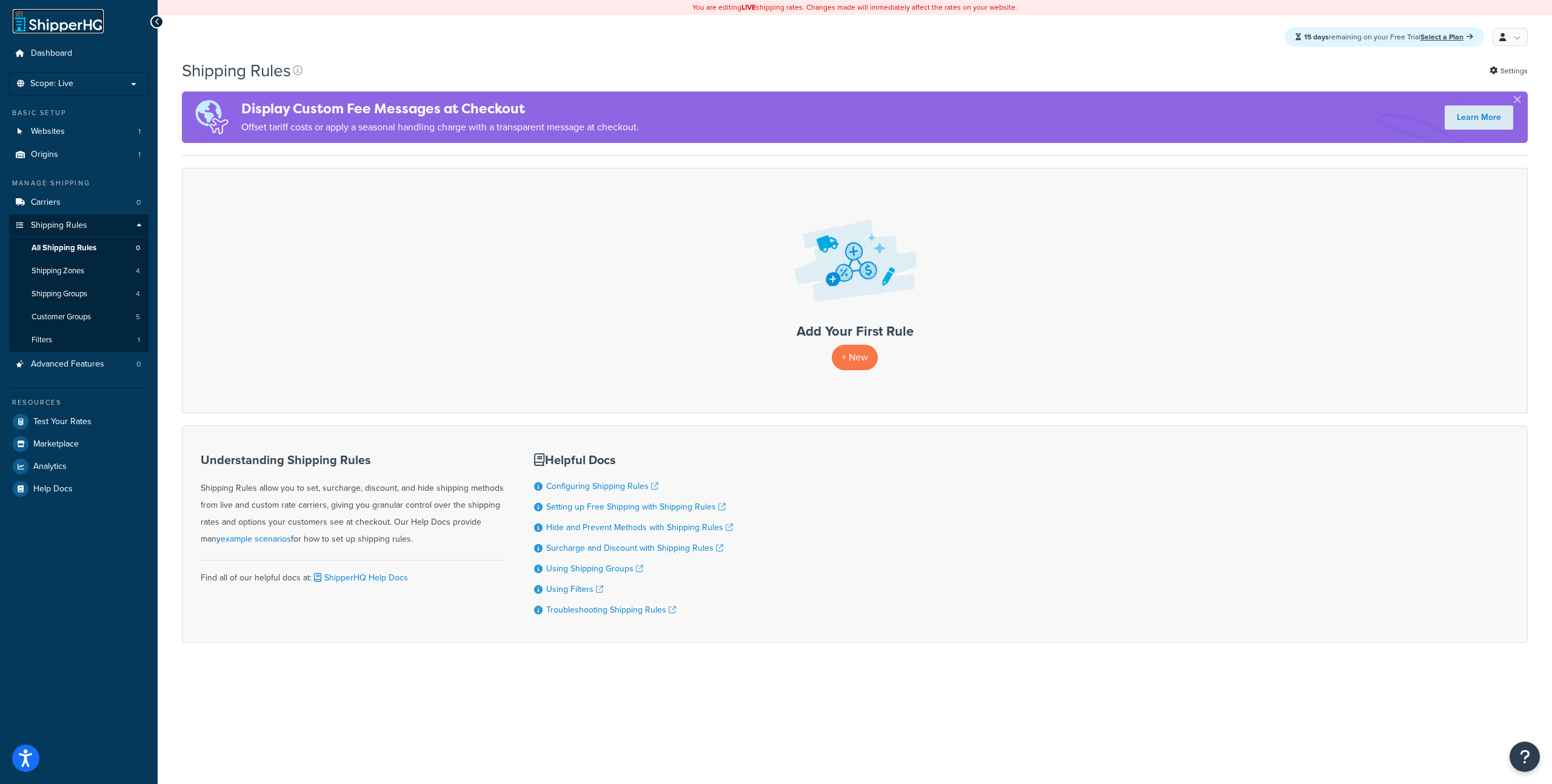
click at [67, 24] on link at bounding box center [58, 21] width 91 height 24
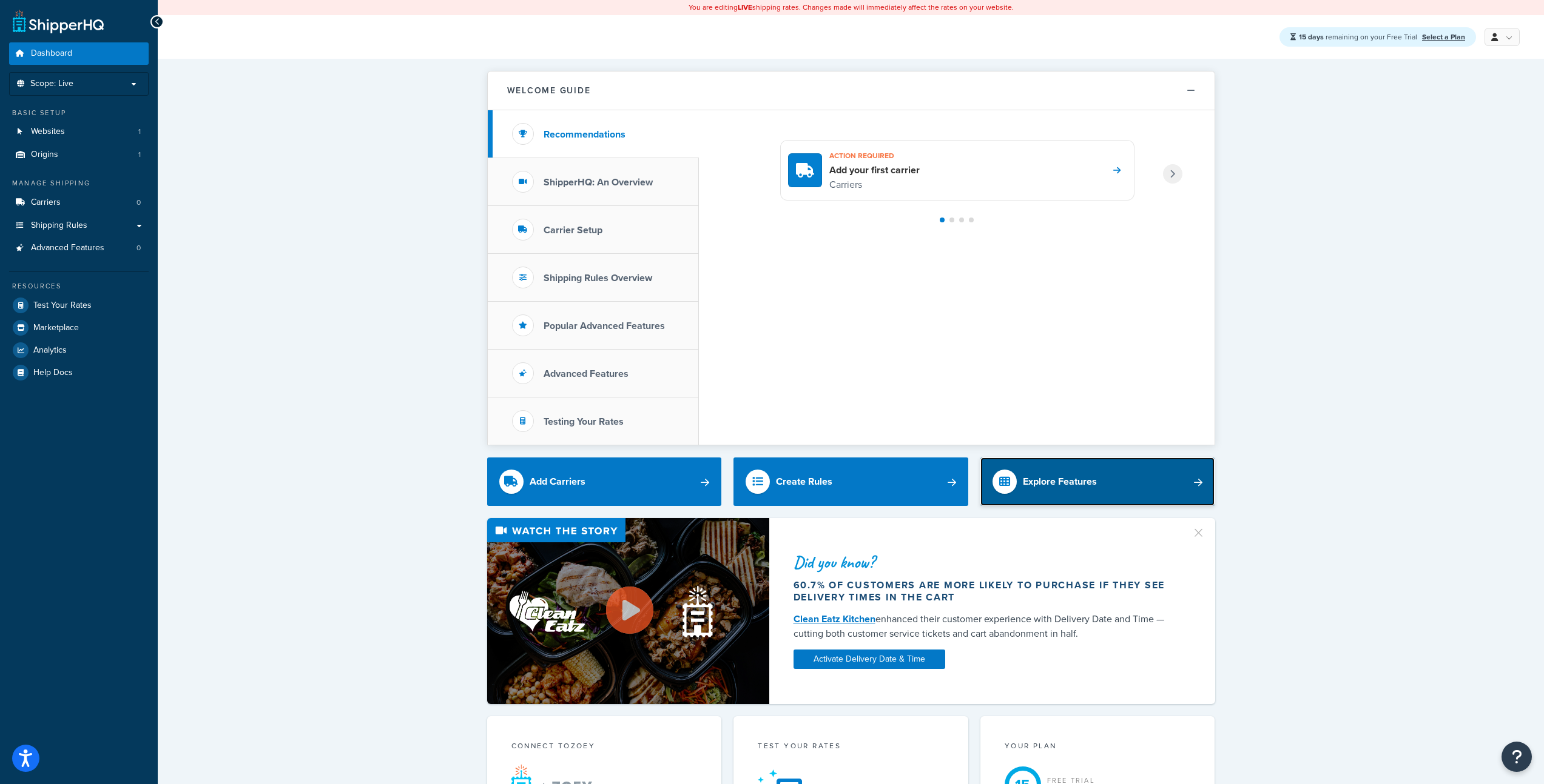
click at [1114, 478] on link "Explore Features" at bounding box center [1097, 481] width 235 height 49
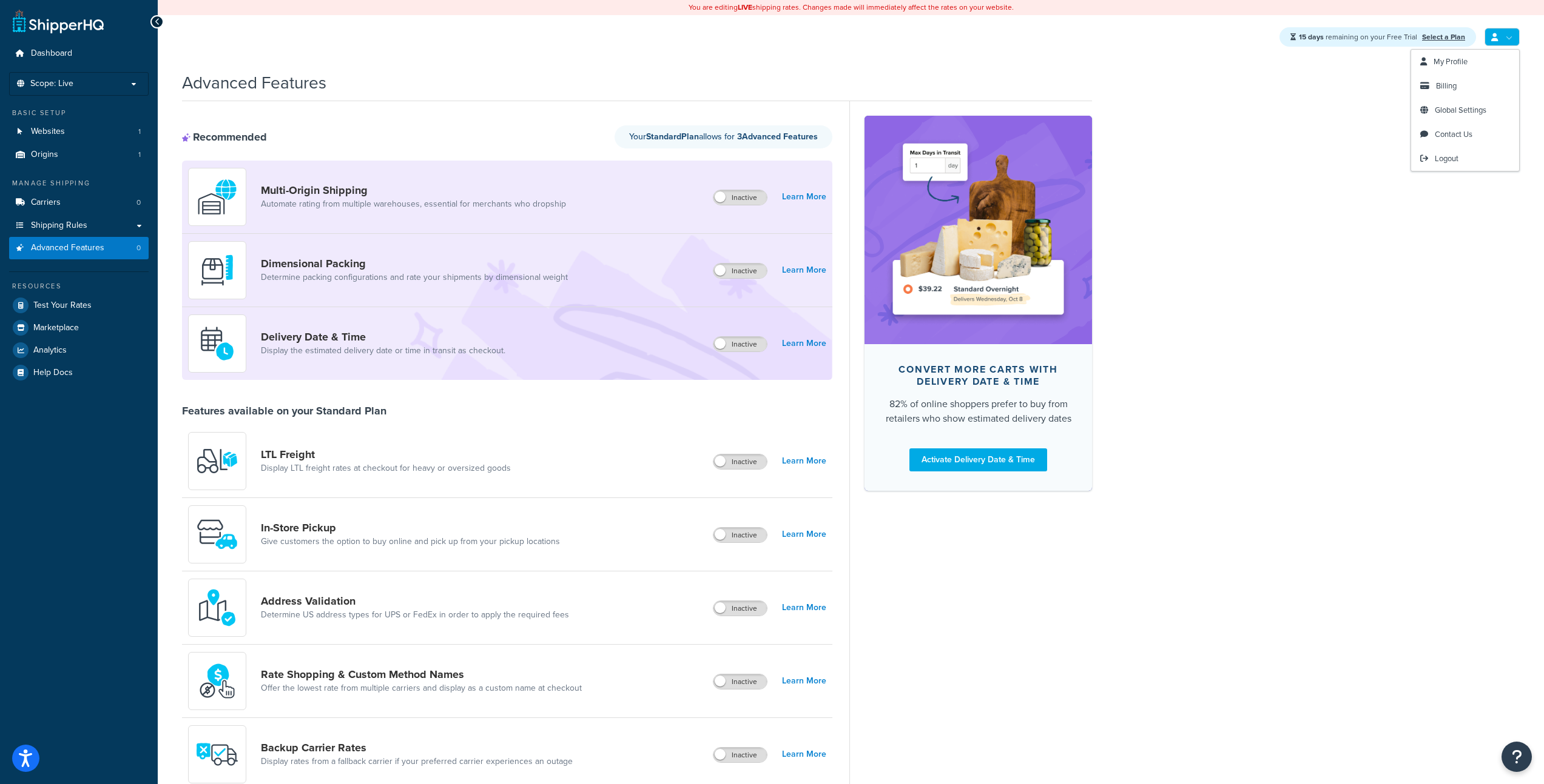
click at [1500, 38] on link at bounding box center [1502, 37] width 35 height 18
click at [1465, 157] on link "Logout" at bounding box center [1464, 158] width 108 height 24
